Goal: Task Accomplishment & Management: Manage account settings

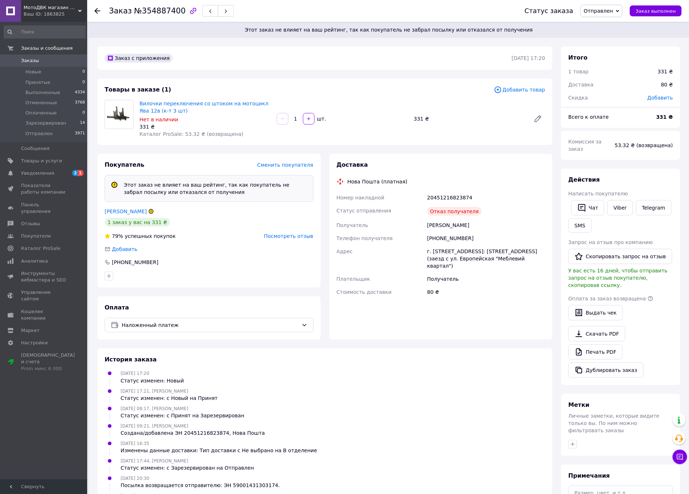
click at [603, 5] on span "Отправлен" at bounding box center [602, 11] width 42 height 12
click at [604, 47] on li "Отменен" at bounding box center [605, 47] width 48 height 11
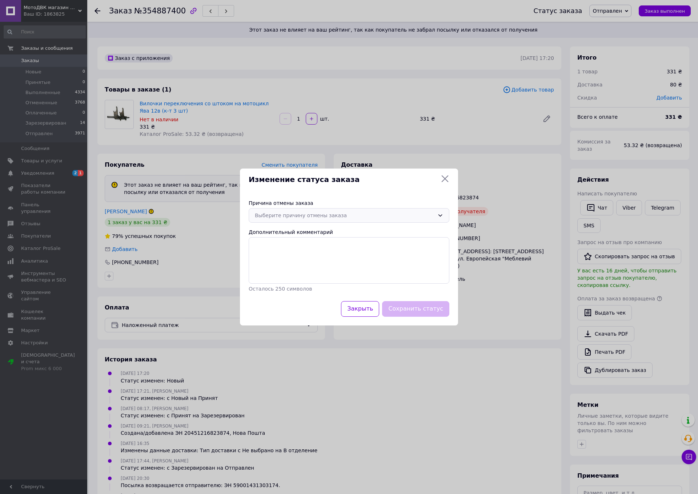
click at [345, 216] on div "Выберите причину отмены заказа" at bounding box center [344, 215] width 179 height 8
click at [279, 260] on li "Оплата не поступила" at bounding box center [349, 259] width 200 height 14
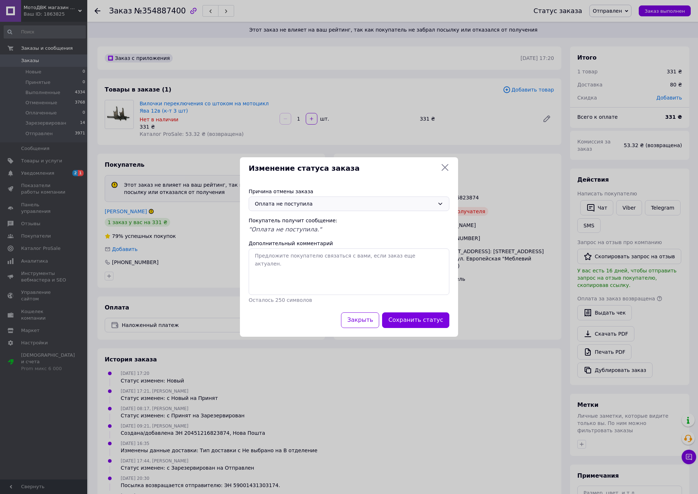
click at [397, 311] on div "Причина отмены заказа [PERSON_NAME] не поступила Покупатель получит сообщение: …" at bounding box center [349, 245] width 218 height 133
click at [400, 318] on button "Сохранить статус" at bounding box center [415, 320] width 67 height 16
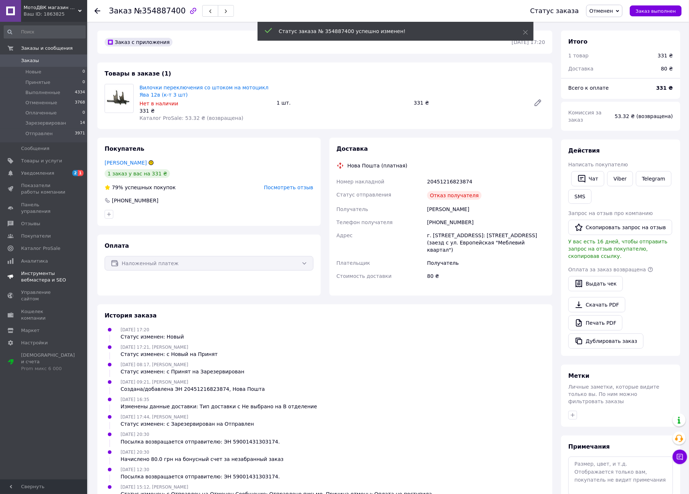
click at [31, 173] on span "Уведомления" at bounding box center [37, 173] width 33 height 7
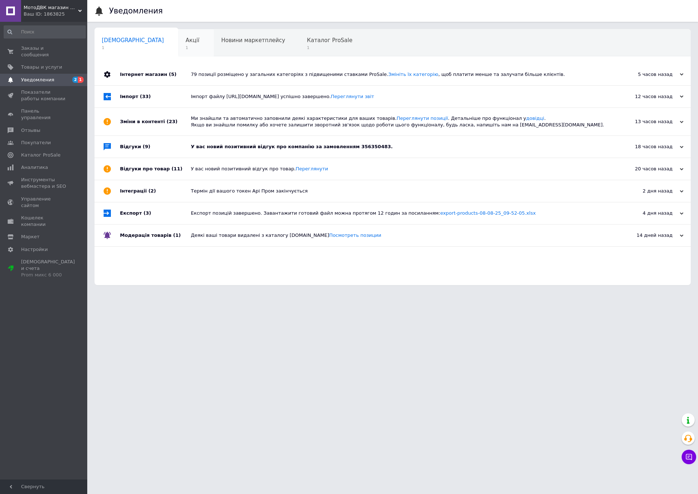
click at [186, 39] on span "Акції" at bounding box center [193, 40] width 14 height 7
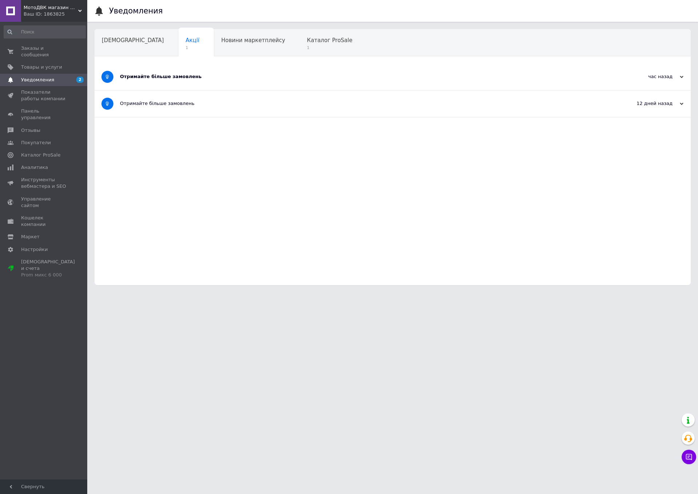
click at [152, 72] on div "Отримайте більше замовлень" at bounding box center [365, 77] width 490 height 27
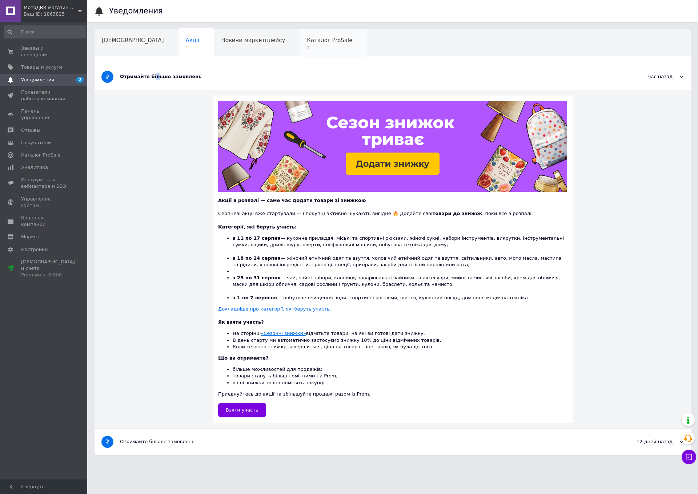
click at [307, 37] on span "Каталог ProSale" at bounding box center [329, 40] width 45 height 7
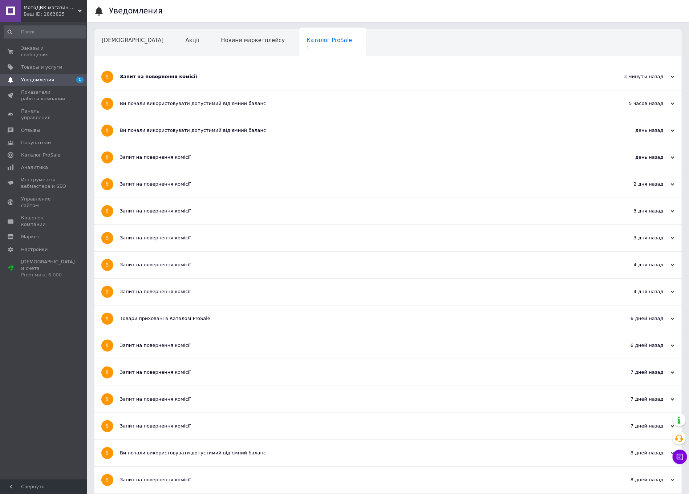
click at [143, 73] on div "Запит на повернення комісії" at bounding box center [361, 77] width 482 height 27
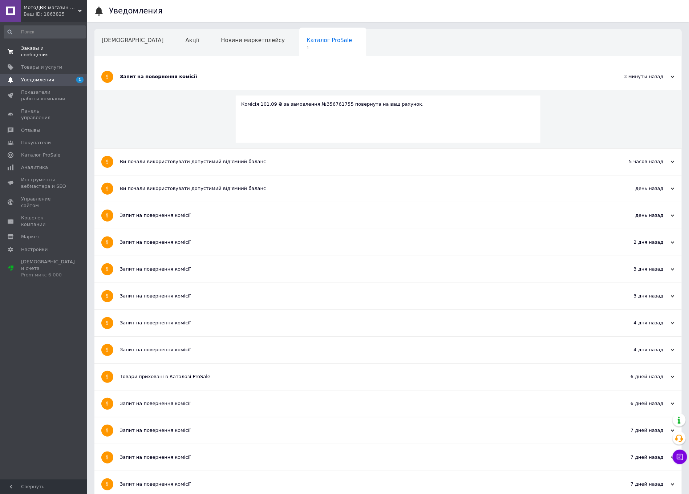
click at [31, 43] on link "Заказы и сообщения 0 0" at bounding box center [44, 51] width 89 height 19
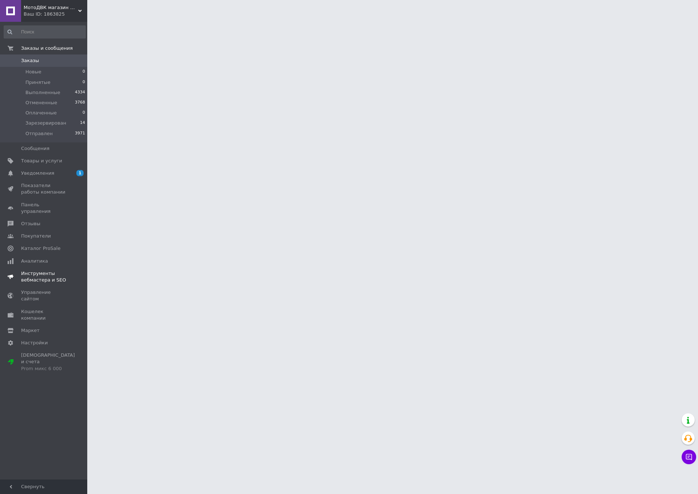
click at [36, 170] on span "Уведомления" at bounding box center [37, 173] width 33 height 7
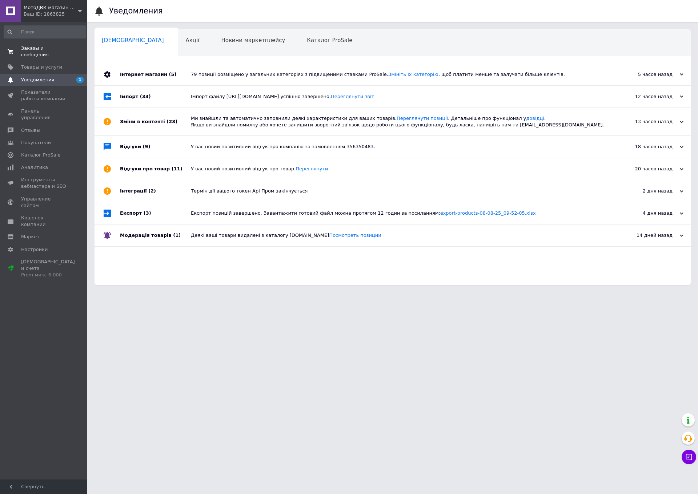
click at [37, 47] on span "Заказы и сообщения" at bounding box center [44, 51] width 46 height 13
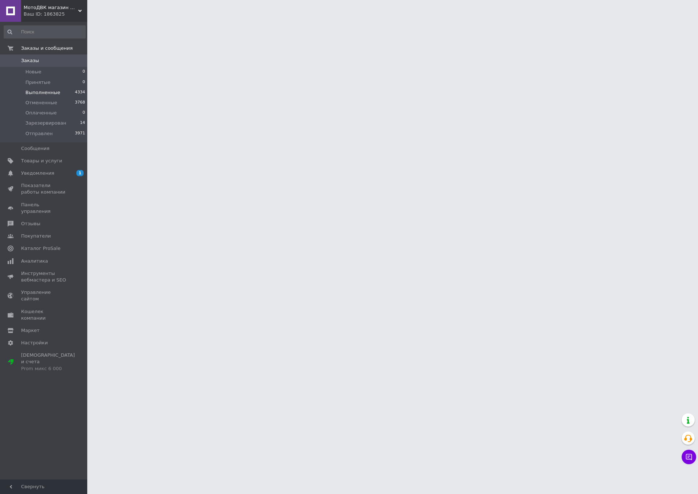
click at [35, 92] on span "Выполненные" at bounding box center [42, 92] width 35 height 7
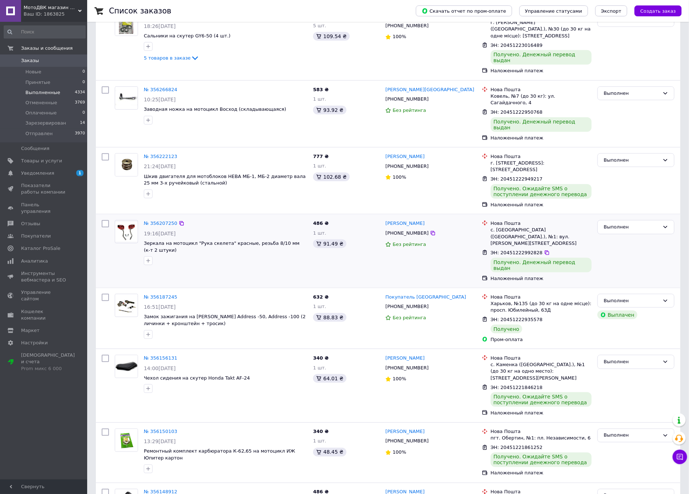
scroll to position [272, 0]
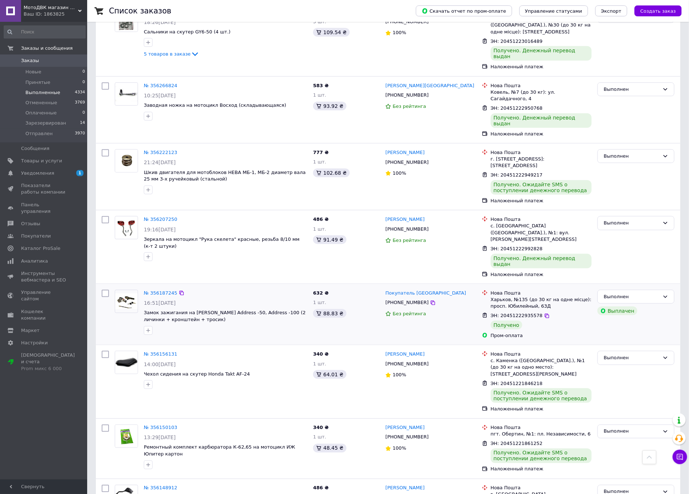
click at [522, 313] on span "ЭН: 20451222935578" at bounding box center [517, 315] width 52 height 5
copy span "20451222935578"
click at [35, 68] on li "Новые 0" at bounding box center [44, 72] width 89 height 10
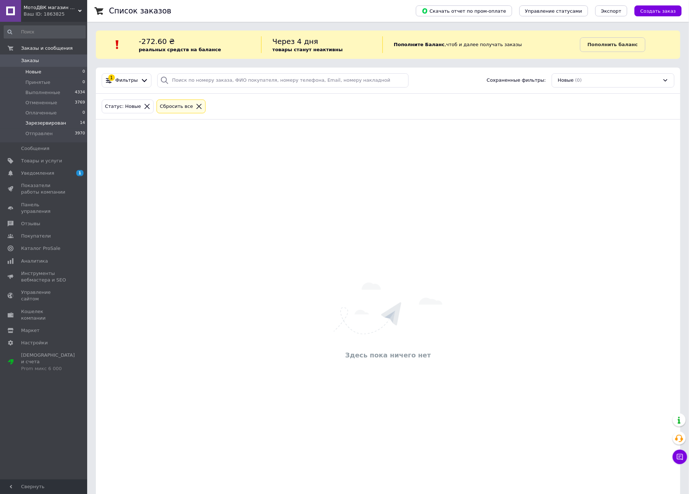
click at [35, 120] on span "Зарезервирован" at bounding box center [45, 123] width 41 height 7
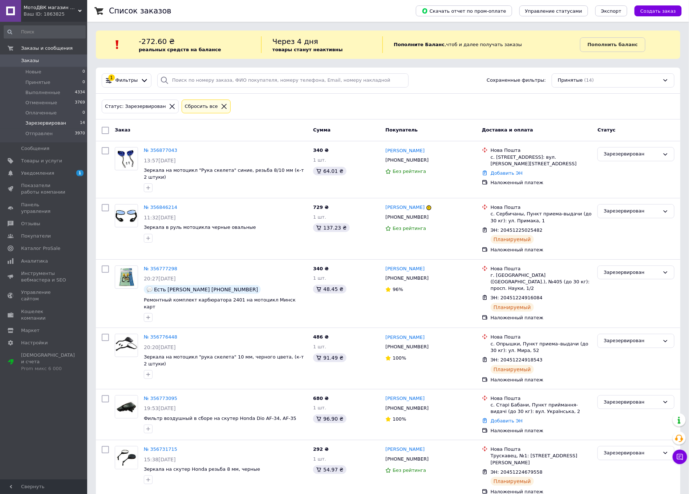
click at [104, 129] on input "checkbox" at bounding box center [105, 130] width 7 height 7
checkbox input "true"
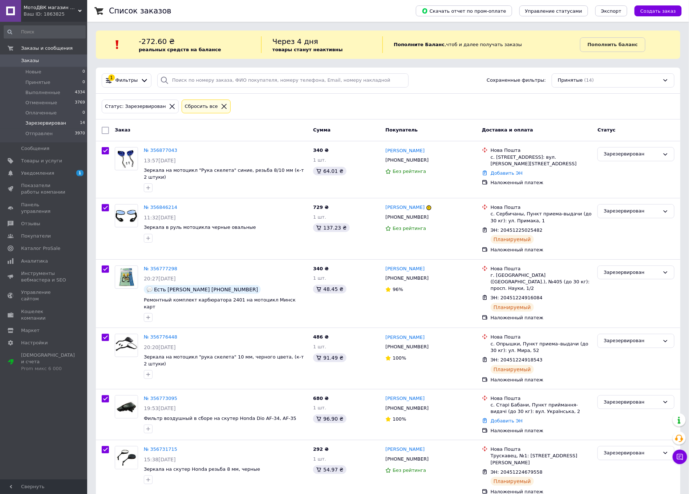
checkbox input "true"
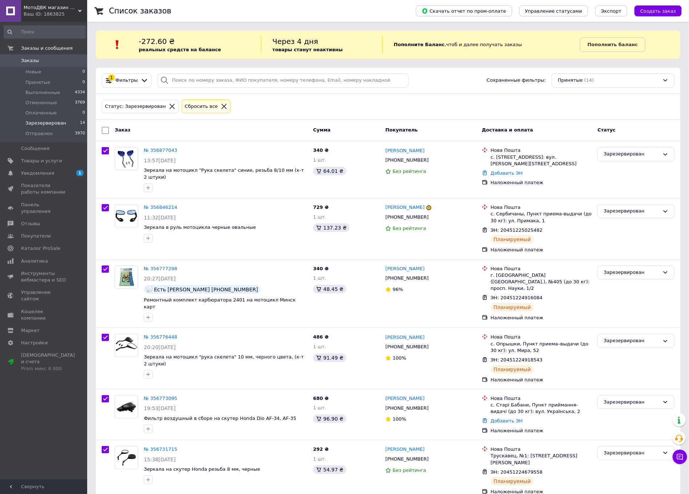
checkbox input "true"
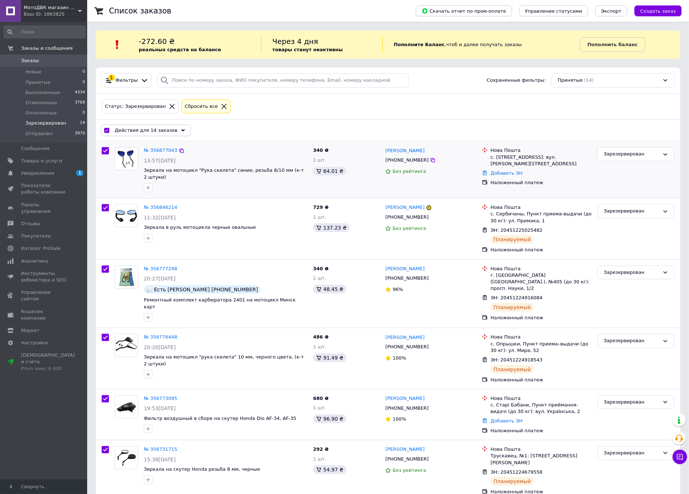
click at [104, 149] on input "checkbox" at bounding box center [105, 150] width 7 height 7
checkbox input "false"
checkbox input "true"
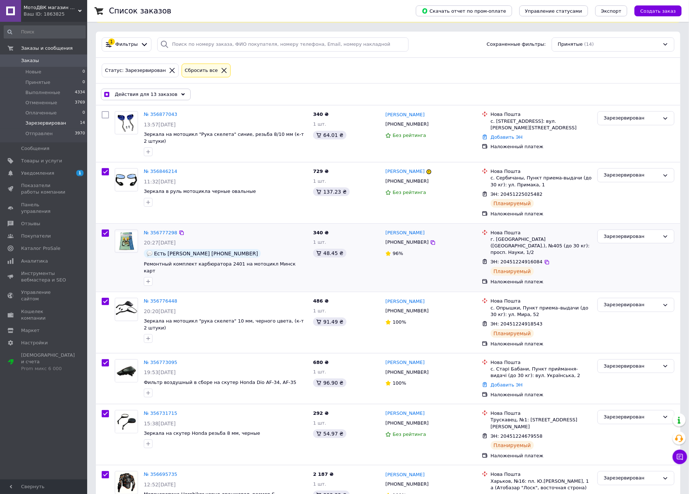
scroll to position [54, 0]
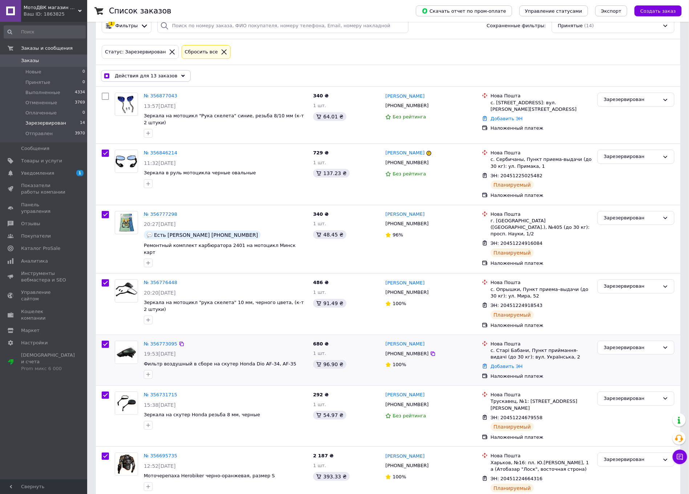
click at [107, 341] on input "checkbox" at bounding box center [105, 344] width 7 height 7
checkbox input "false"
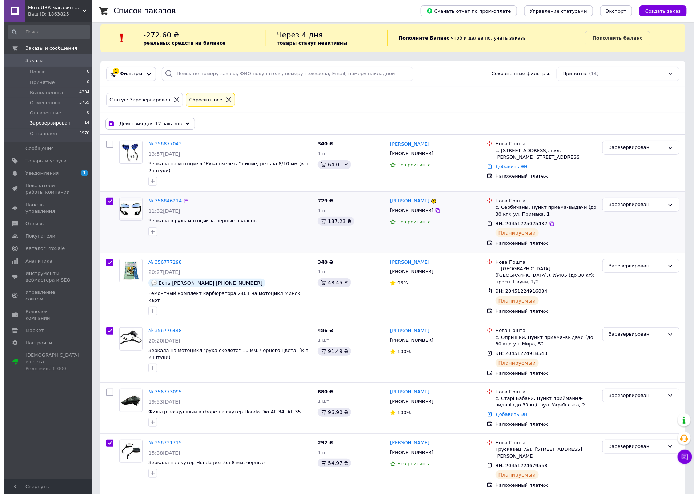
scroll to position [0, 0]
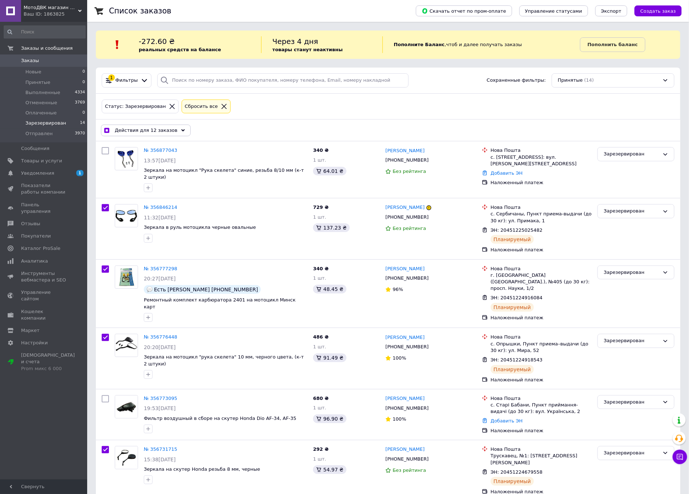
click at [162, 130] on span "Действия для 12 заказов" at bounding box center [146, 130] width 63 height 7
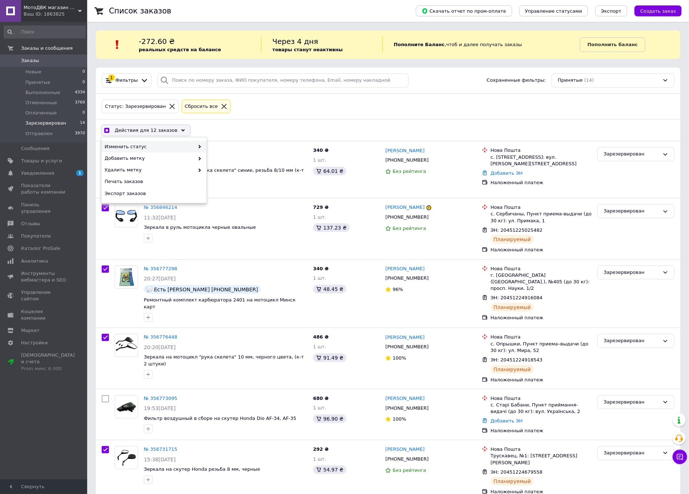
click at [135, 146] on span "Изменить статус" at bounding box center [150, 147] width 90 height 7
click at [195, 146] on span at bounding box center [197, 147] width 7 height 7
checkbox input "true"
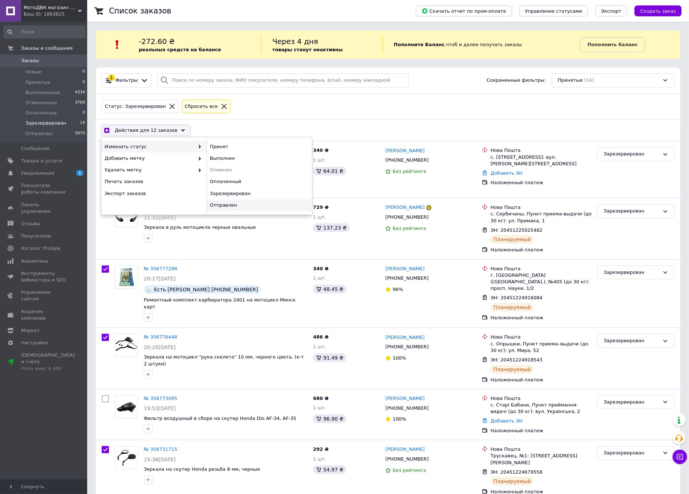
click at [228, 206] on div "Отправлен" at bounding box center [259, 205] width 105 height 12
checkbox input "false"
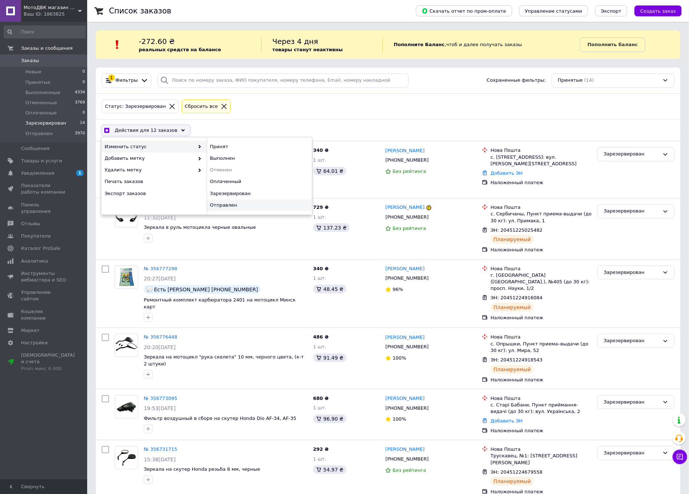
checkbox input "false"
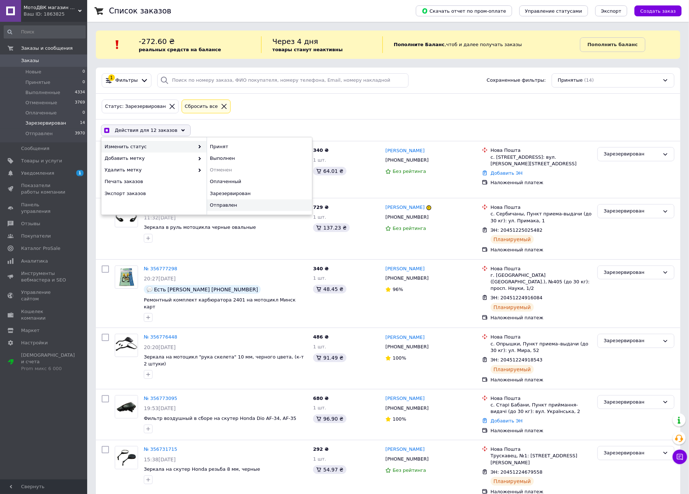
checkbox input "false"
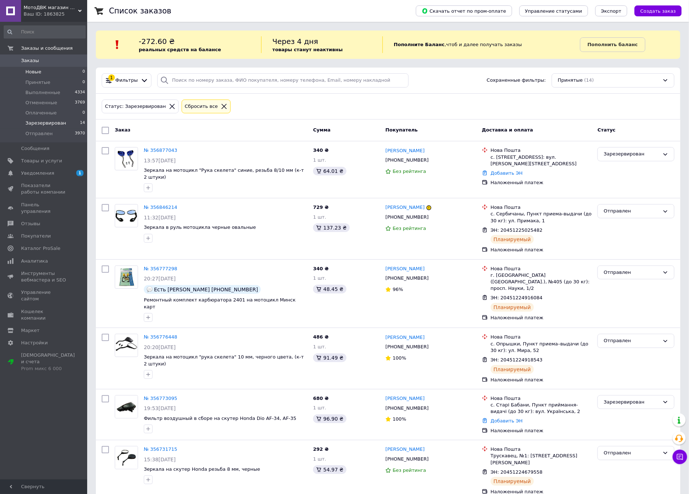
click at [32, 70] on span "Новые" at bounding box center [33, 72] width 16 height 7
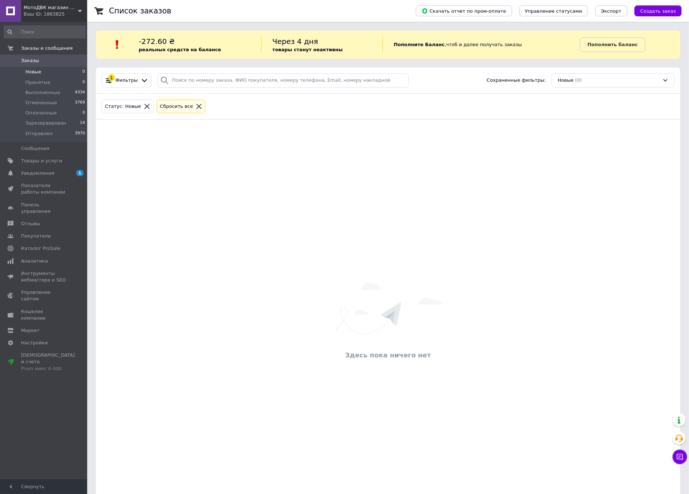
click at [36, 69] on span "Новые" at bounding box center [33, 72] width 16 height 7
click at [47, 122] on span "Зарезервирован" at bounding box center [45, 123] width 41 height 7
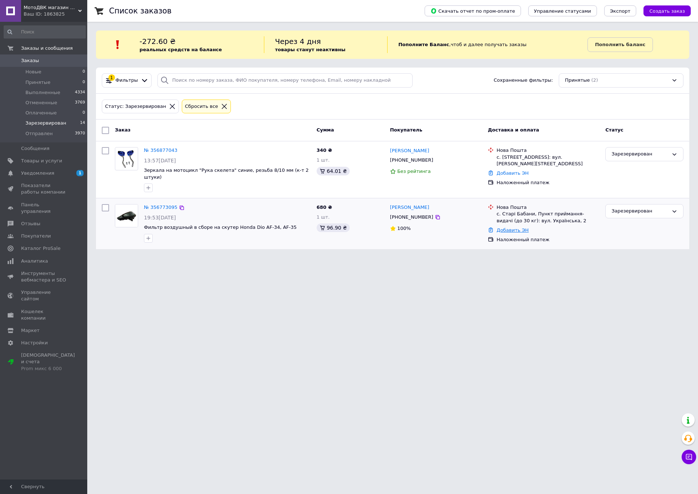
click at [513, 227] on link "Добавить ЭН" at bounding box center [512, 229] width 32 height 5
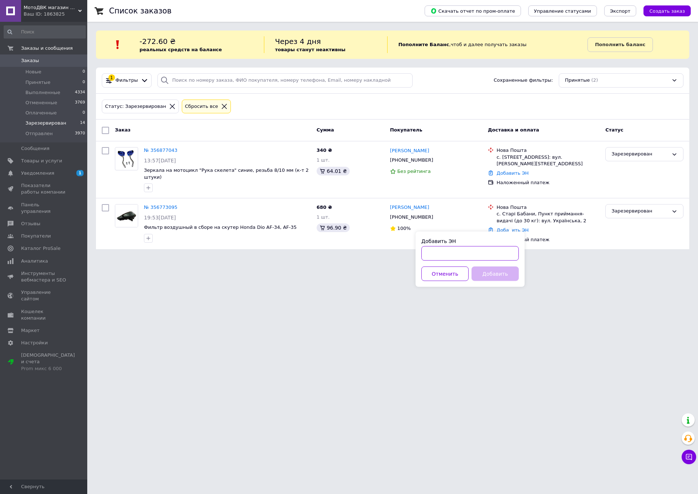
click at [489, 253] on input "Добавить ЭН" at bounding box center [469, 253] width 97 height 15
paste input "20451225205306"
type input "20451225205306"
click at [494, 272] on button "Добавить" at bounding box center [494, 274] width 47 height 15
